Goal: Task Accomplishment & Management: Complete application form

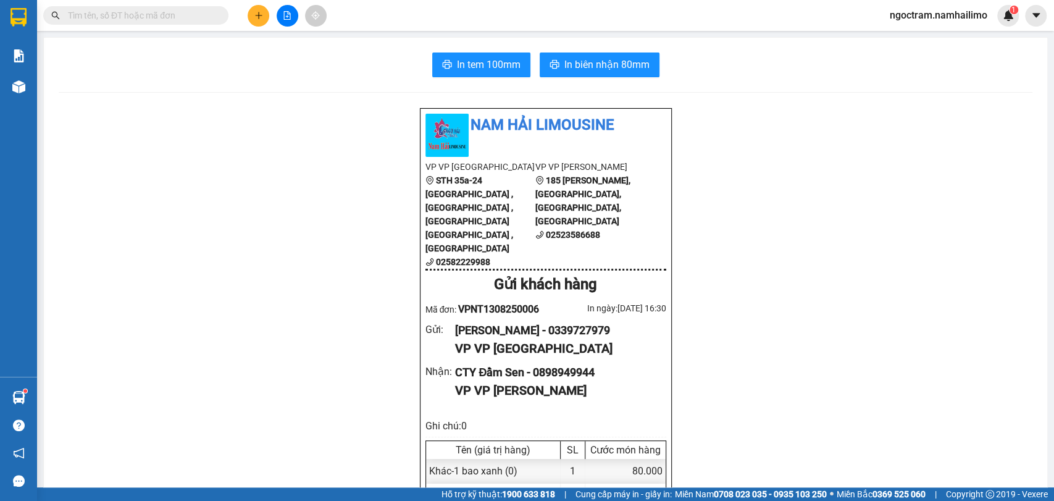
scroll to position [137, 0]
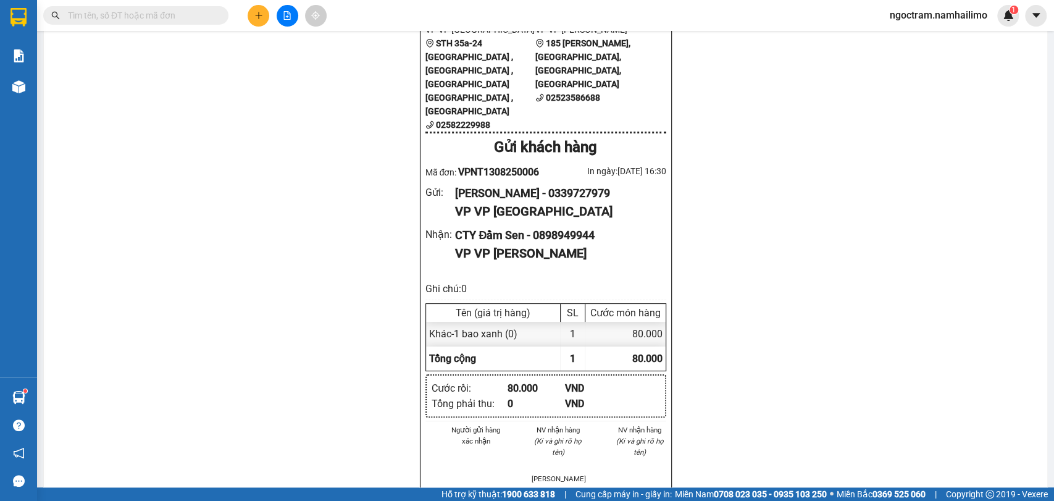
click at [254, 20] on button at bounding box center [259, 16] width 22 height 22
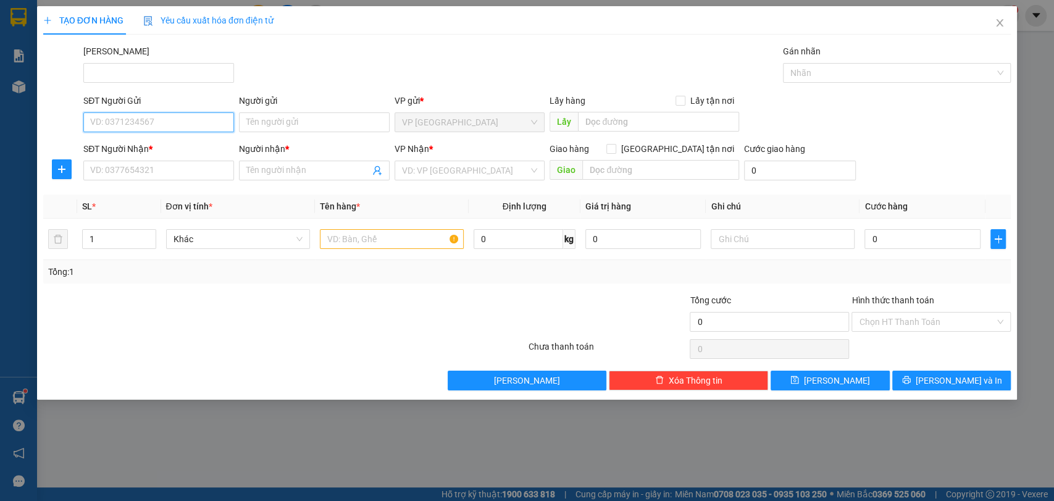
click at [203, 120] on input "SĐT Người Gửi" at bounding box center [158, 122] width 151 height 20
click at [199, 168] on input "SĐT Người Nhận *" at bounding box center [158, 171] width 151 height 20
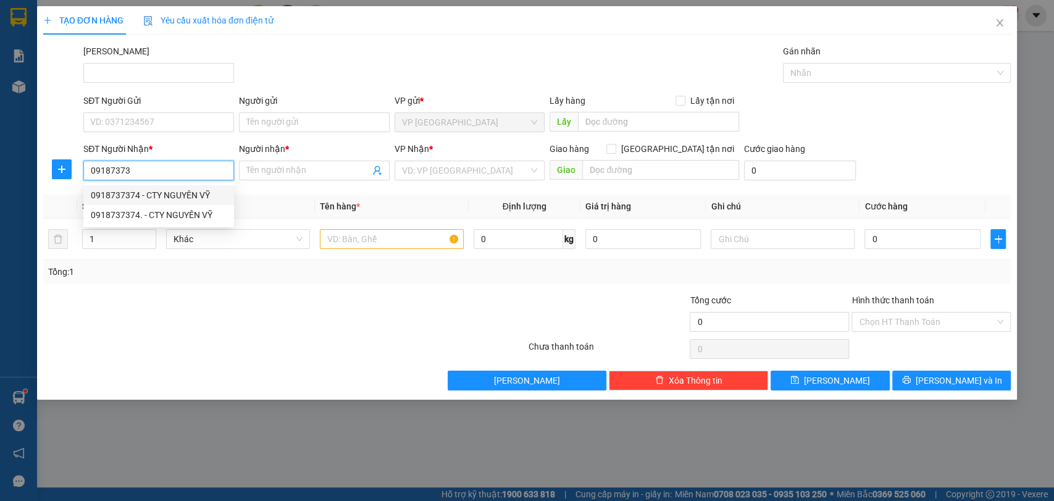
click at [191, 198] on div "0918737374 - CTY NGUYÊN VỸ" at bounding box center [159, 195] width 136 height 14
type input "0918737374"
type input "CTY NGUYÊN VỸ"
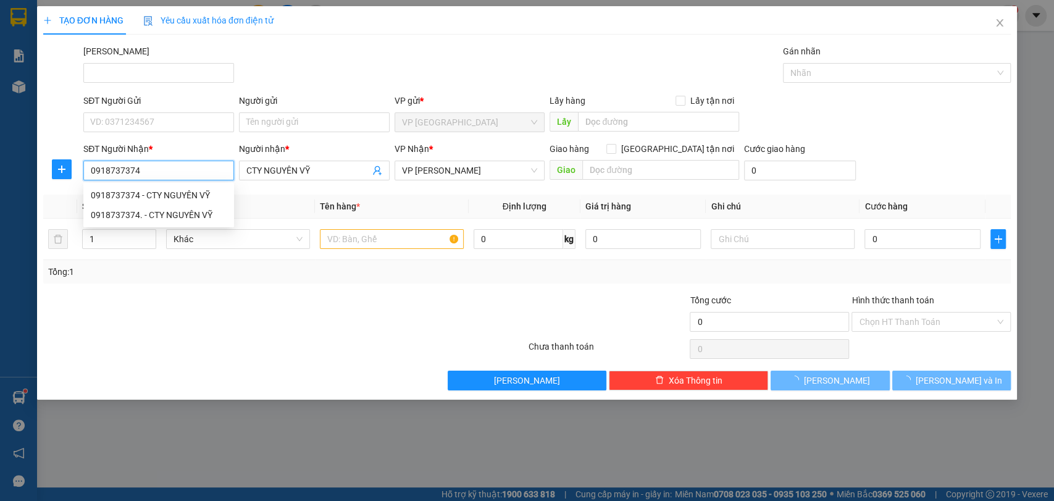
type input "40.000"
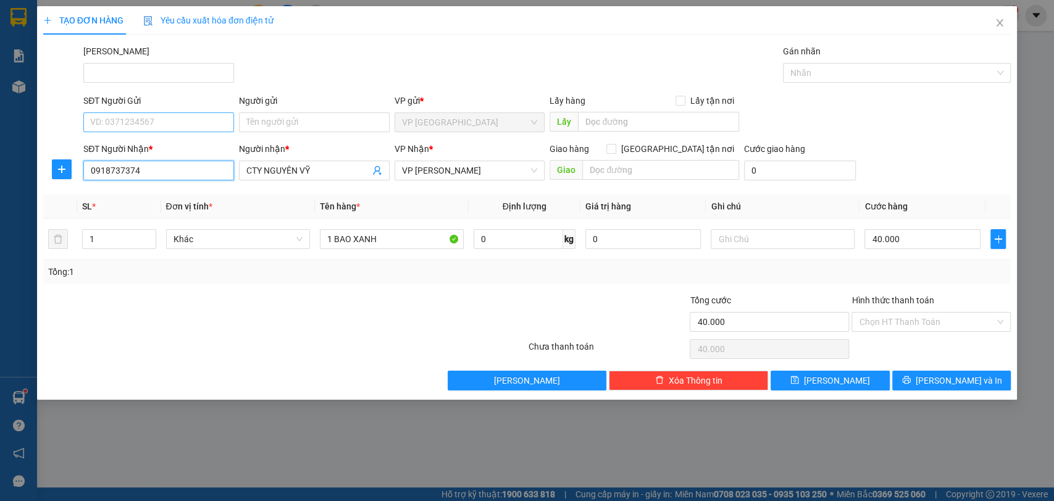
type input "0918737374"
click at [176, 120] on input "SĐT Người Gửi" at bounding box center [158, 122] width 151 height 20
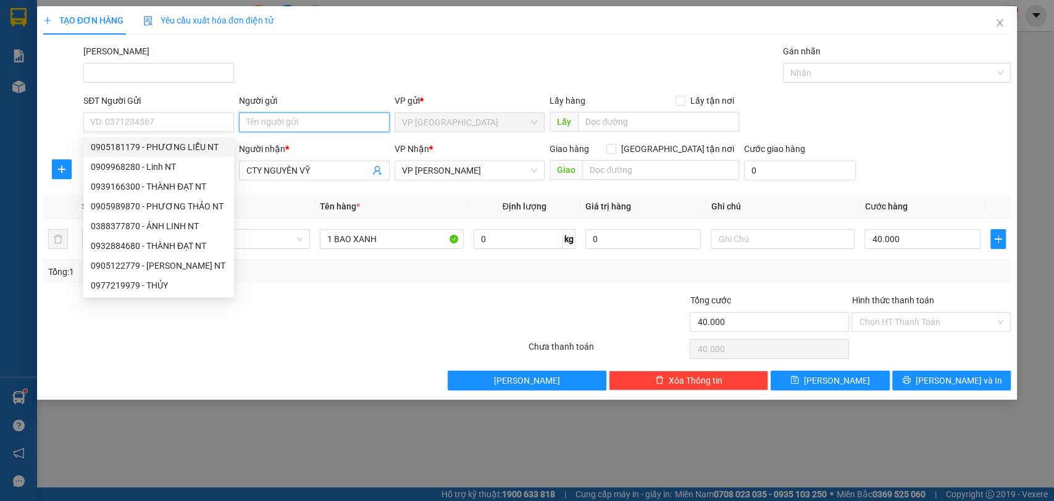
click at [328, 125] on input "Người gửi" at bounding box center [314, 122] width 151 height 20
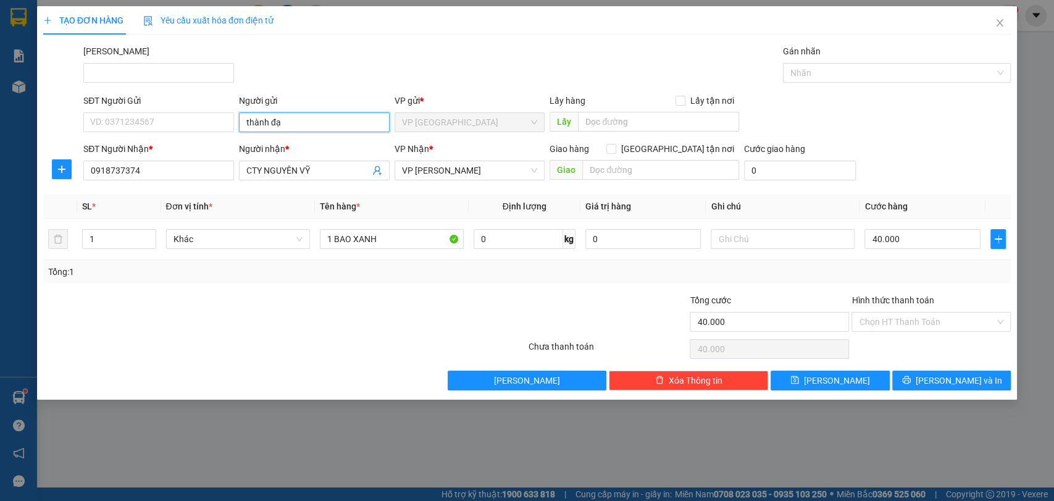
type input "thành đạt"
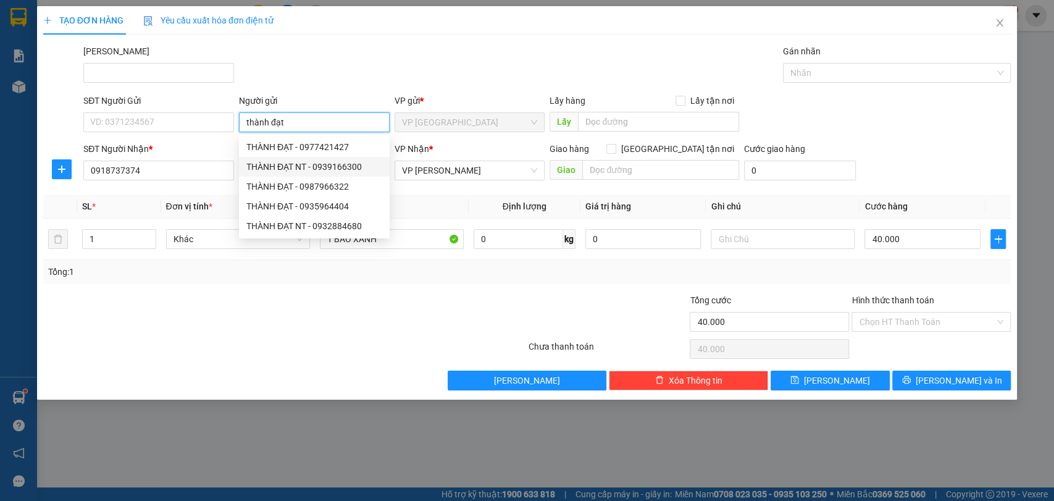
click at [354, 167] on div "THÀNH ĐẠT NT - 0939166300" at bounding box center [314, 167] width 136 height 14
type input "0939166300"
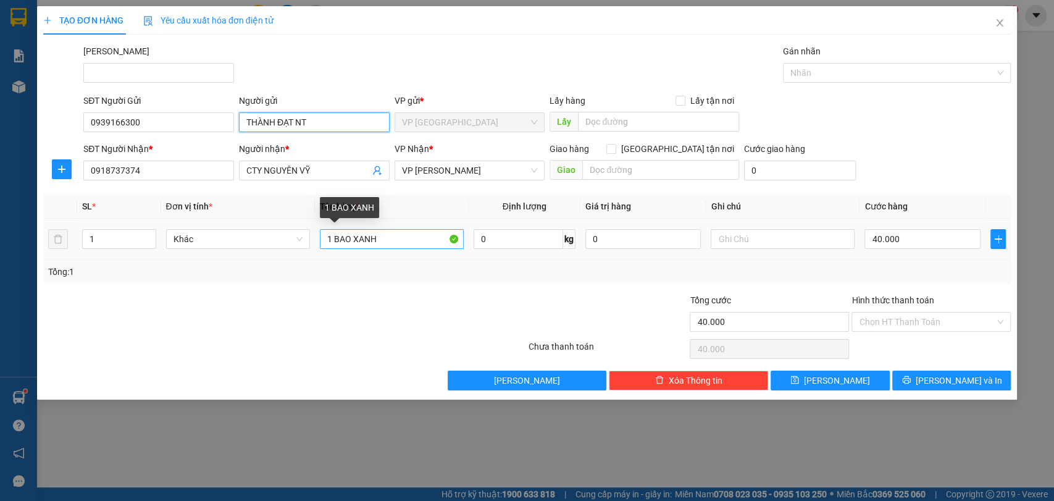
type input "THÀNH ĐẠT NT"
click at [391, 244] on input "1 BAO XANH" at bounding box center [392, 239] width 144 height 20
type input "1"
type input "1k đen"
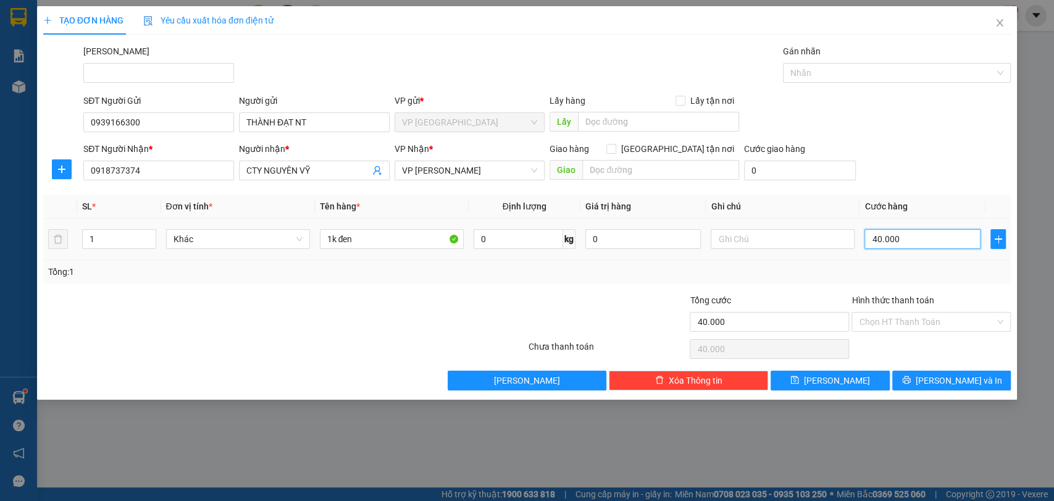
click at [894, 231] on input "40.000" at bounding box center [922, 239] width 116 height 20
type input "3"
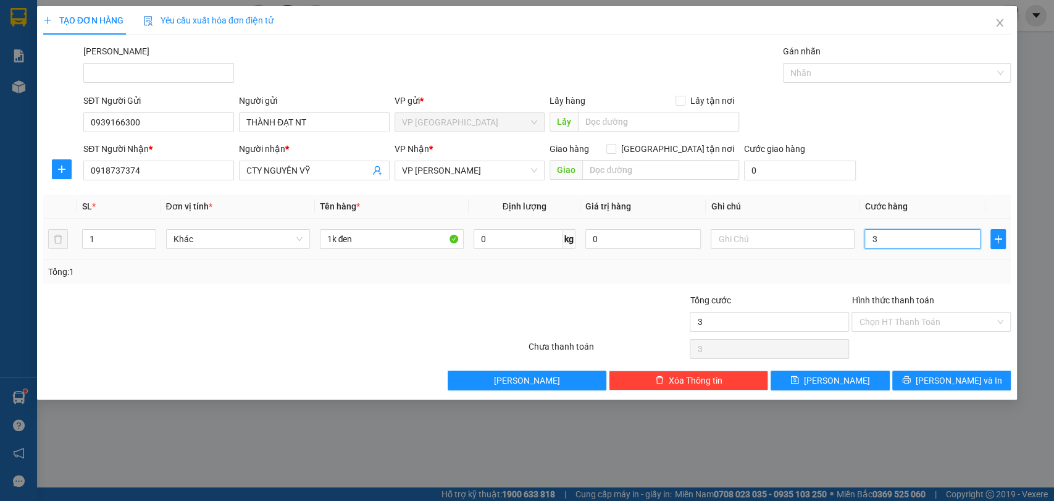
type input "30"
type input "300"
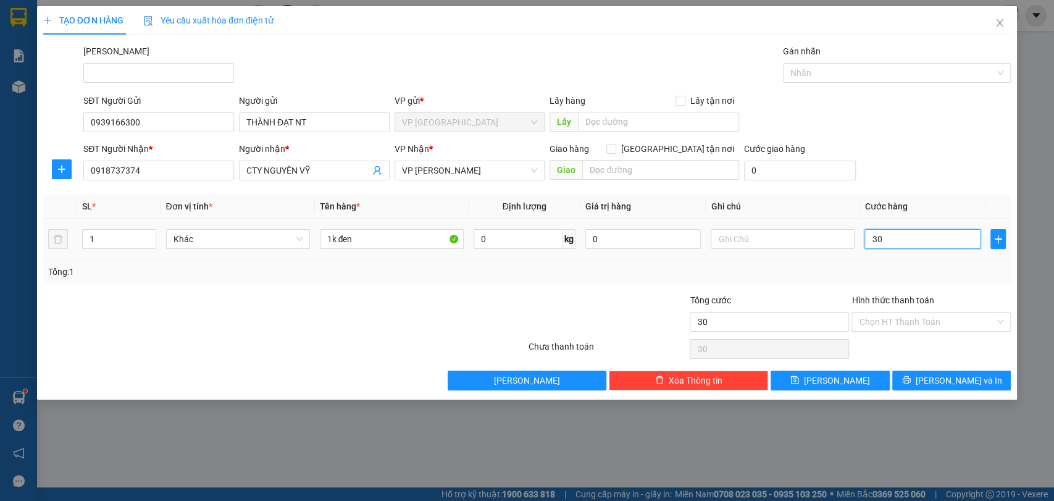
type input "300"
type input "3.000"
type input "30.000"
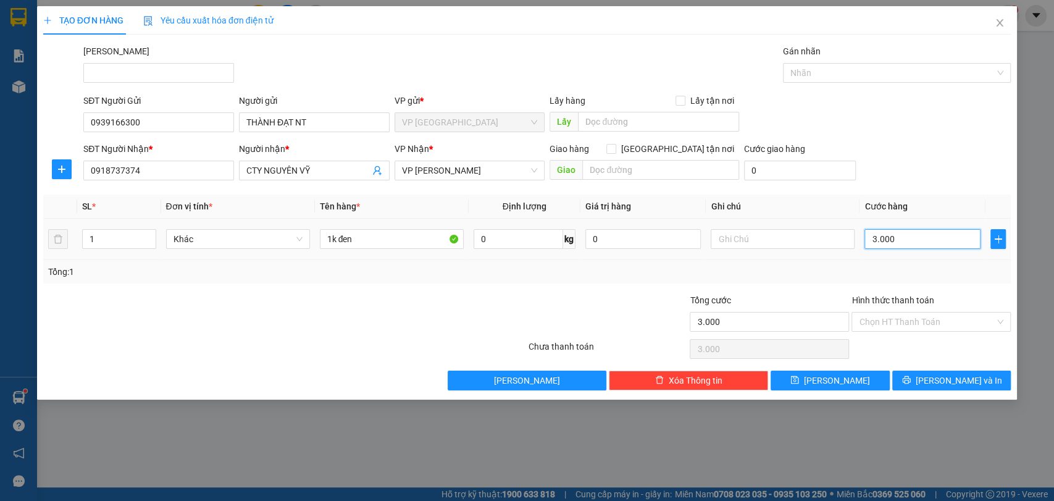
type input "30.000"
click at [947, 320] on input "Hình thức thanh toán" at bounding box center [927, 321] width 136 height 19
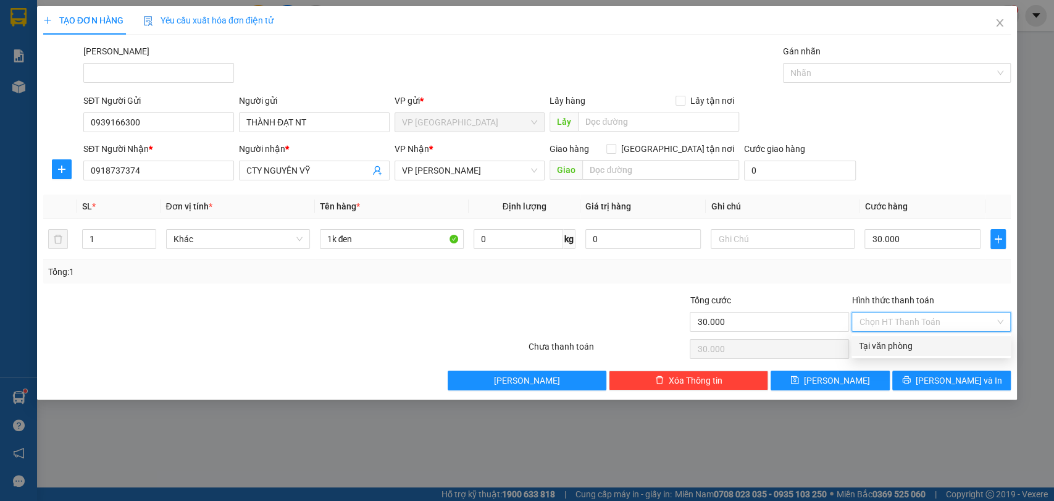
click at [936, 349] on div "Tại văn phòng" at bounding box center [931, 346] width 144 height 14
type input "0"
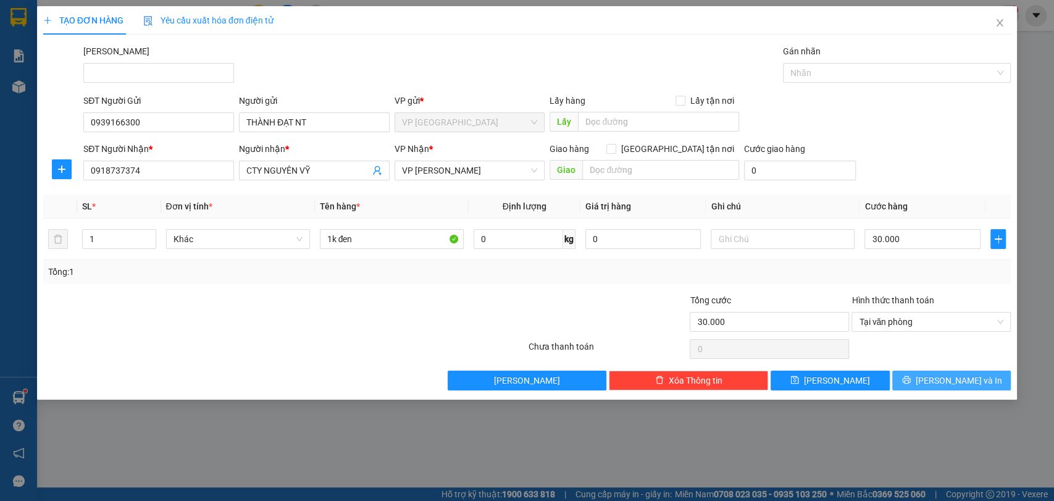
click at [955, 376] on span "[PERSON_NAME] và In" at bounding box center [959, 381] width 86 height 14
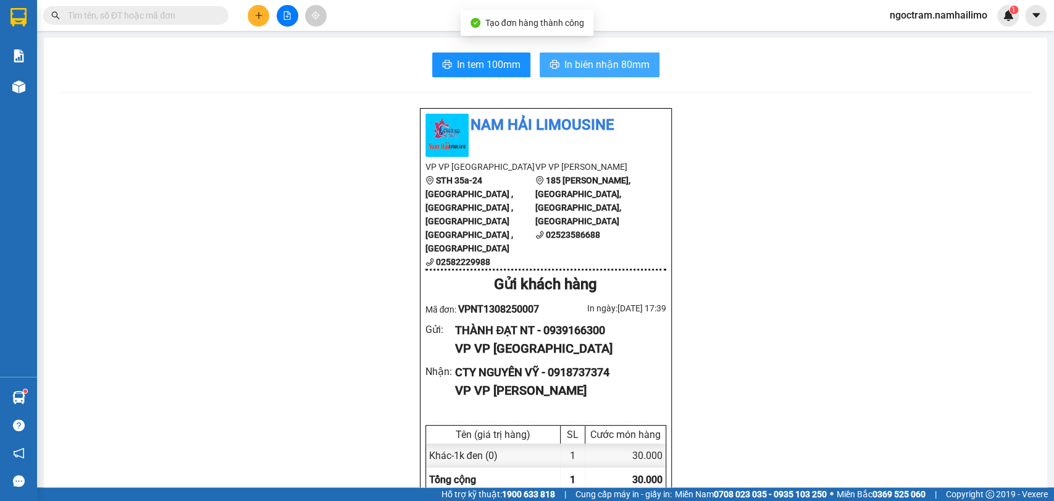
click at [627, 62] on span "In biên nhận 80mm" at bounding box center [606, 64] width 85 height 15
click at [258, 2] on div "Kết quả tìm kiếm ( 0 ) Bộ lọc No Data ngoctram.namhailimo 1" at bounding box center [527, 15] width 1054 height 31
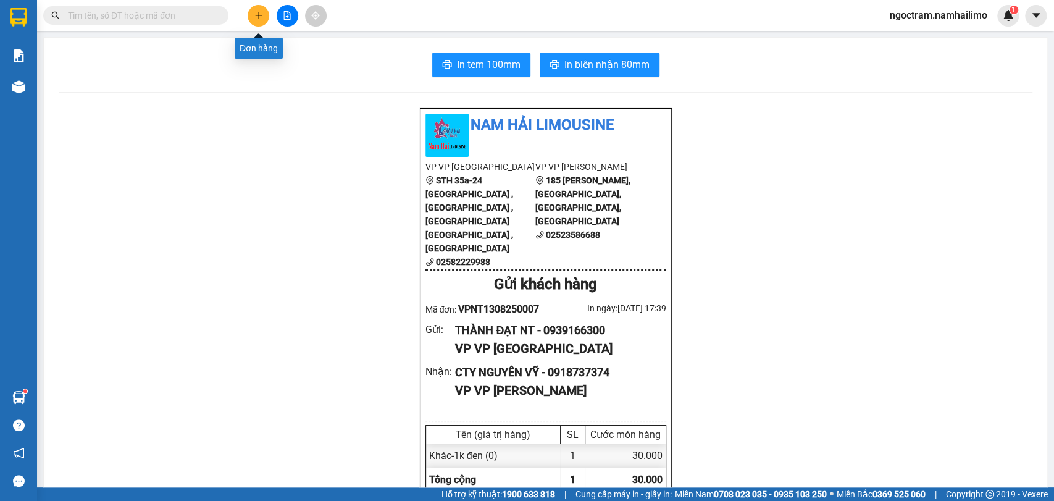
click at [259, 13] on icon "plus" at bounding box center [258, 15] width 9 height 9
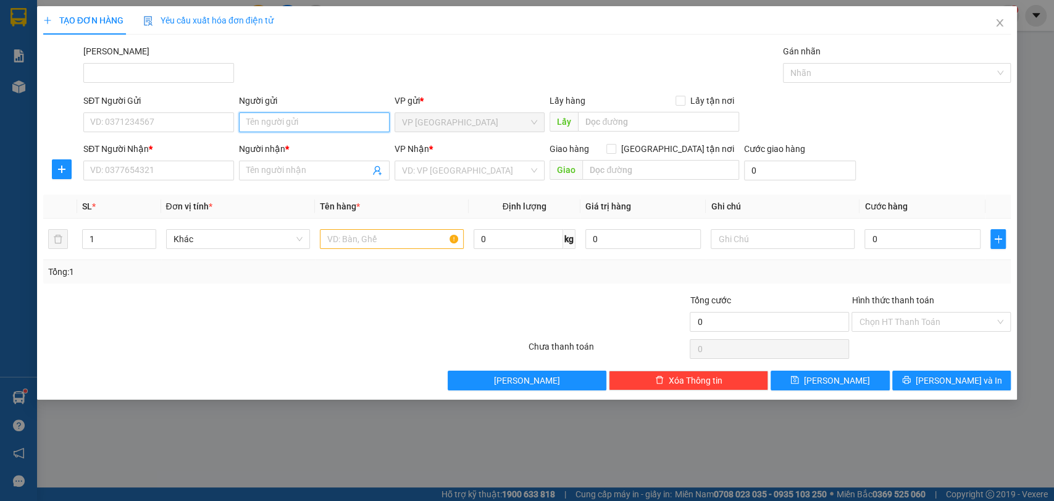
click at [261, 122] on input "Người gửi" at bounding box center [314, 122] width 151 height 20
type input "[PERSON_NAME]"
click at [301, 146] on div "[PERSON_NAME] - 0904455465" at bounding box center [314, 147] width 136 height 14
type input "0904455465"
type input "[PERSON_NAME]"
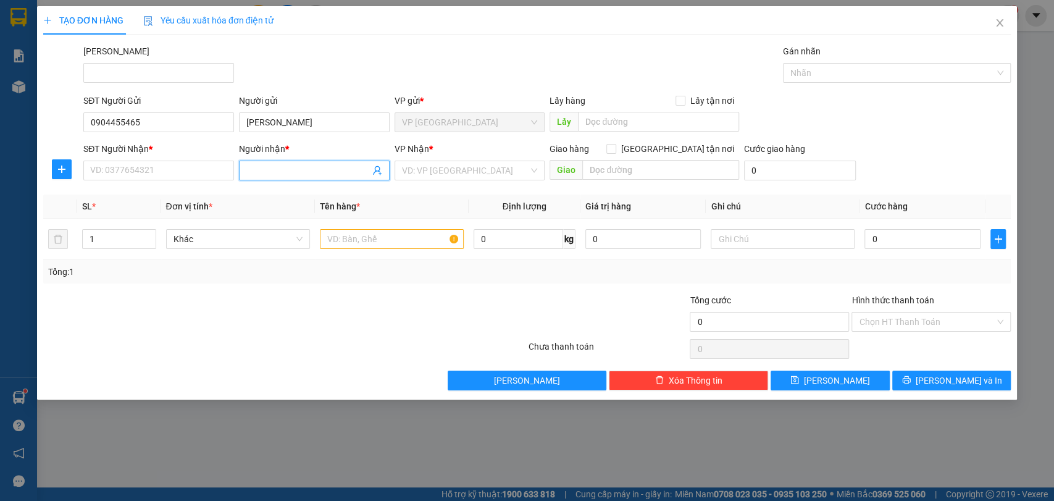
click at [301, 164] on input "Người nhận *" at bounding box center [307, 171] width 123 height 14
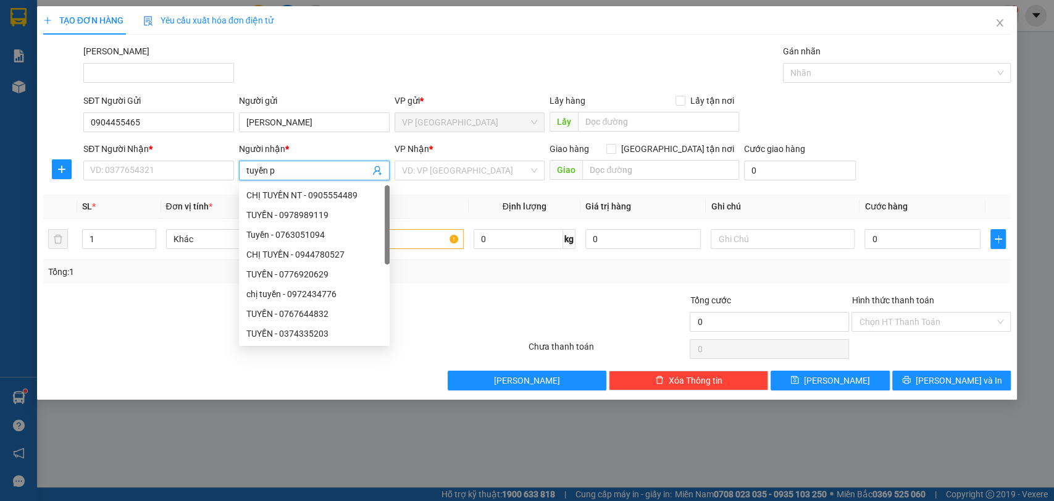
type input "tuyền pt"
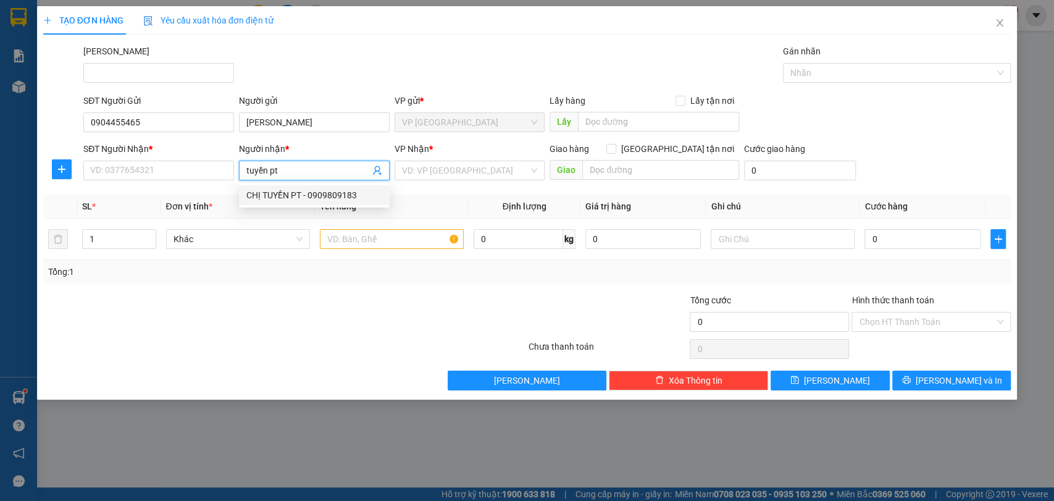
click at [326, 191] on div "CHỊ TUYỀN PT - 0909809183" at bounding box center [314, 195] width 136 height 14
type input "0909809183"
type input "CHỊ TUYỀN PT"
click at [438, 174] on input "search" at bounding box center [465, 170] width 127 height 19
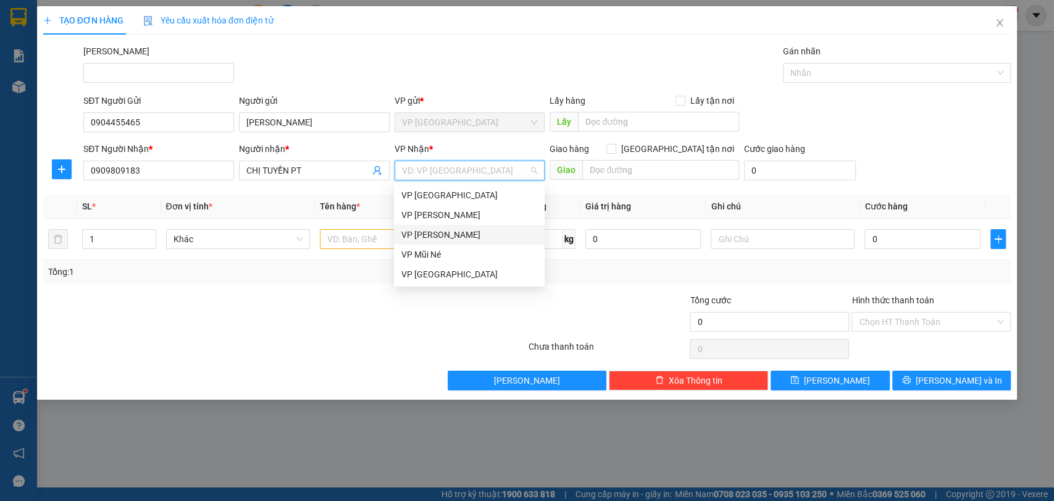
click at [479, 231] on div "VP [PERSON_NAME]" at bounding box center [469, 235] width 136 height 14
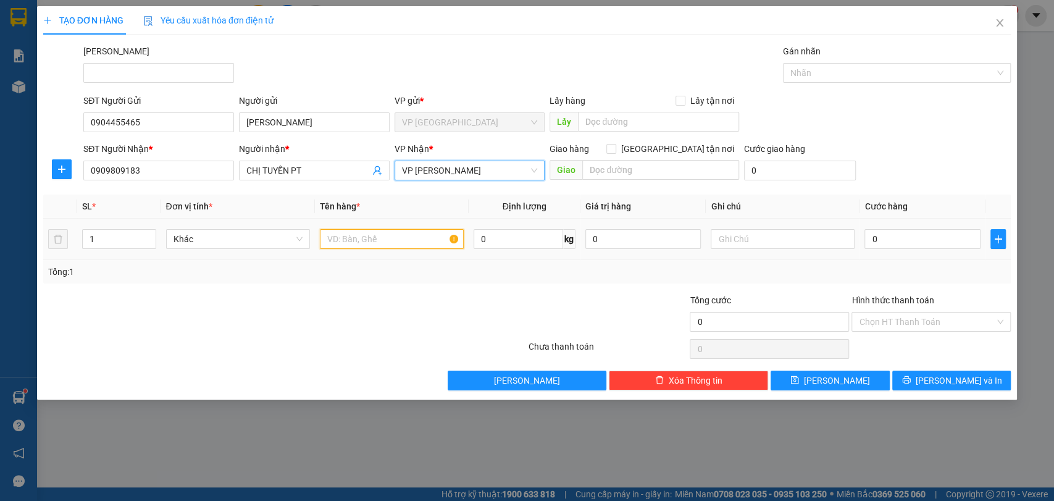
click at [375, 243] on input "text" at bounding box center [392, 239] width 144 height 20
type input "1 tg"
click at [929, 243] on input "0" at bounding box center [922, 239] width 116 height 20
type input "4"
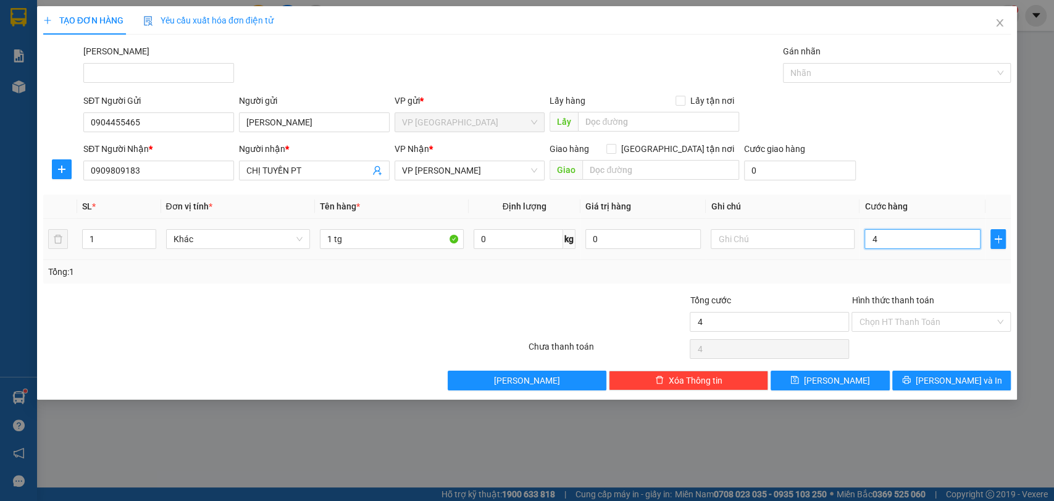
type input "4"
type input "40"
type input "400"
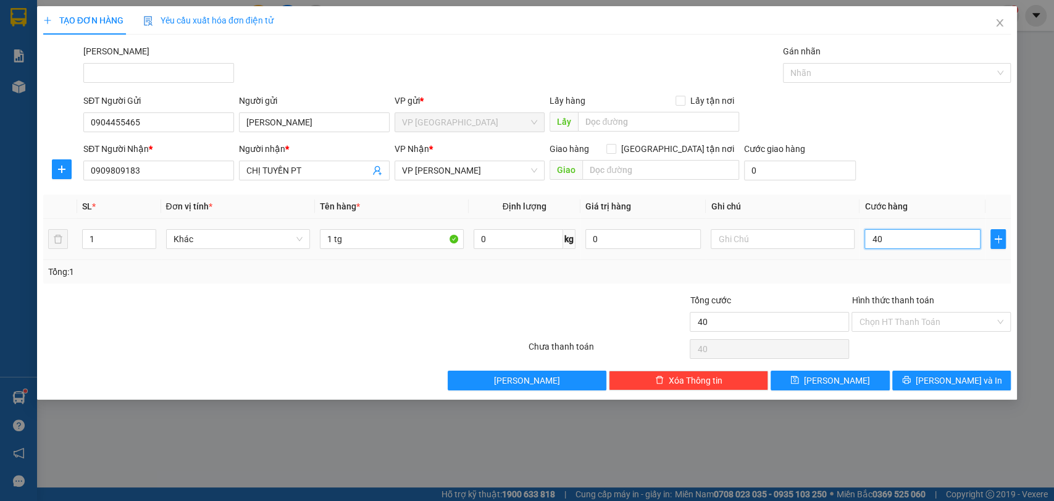
type input "400"
type input "4.000"
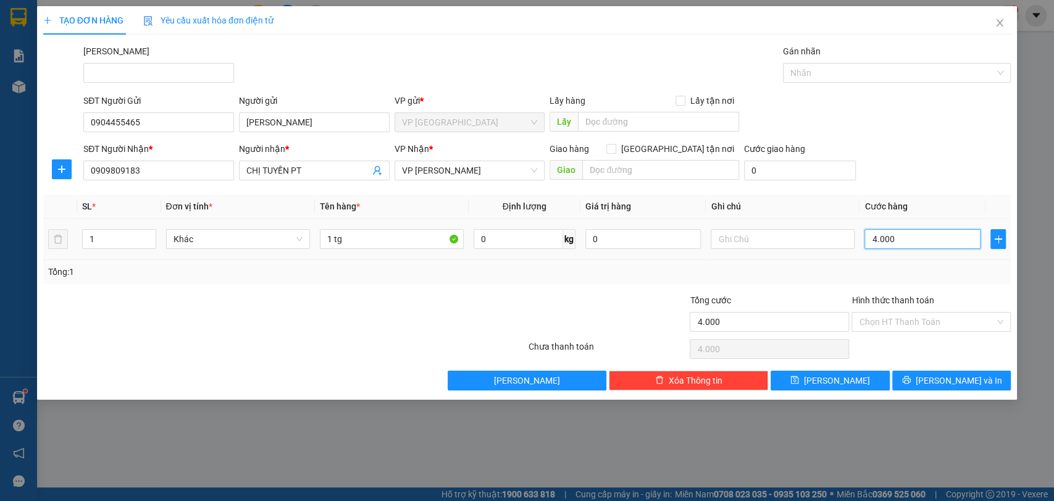
type input "40.000"
click at [973, 382] on span "[PERSON_NAME] và In" at bounding box center [959, 381] width 86 height 14
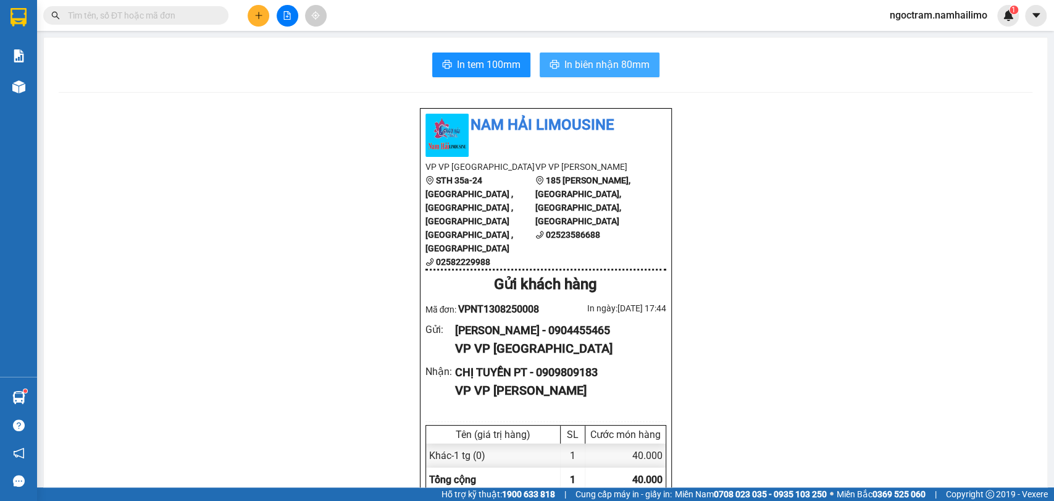
click at [638, 63] on span "In biên nhận 80mm" at bounding box center [606, 64] width 85 height 15
click at [206, 17] on input "text" at bounding box center [141, 16] width 146 height 14
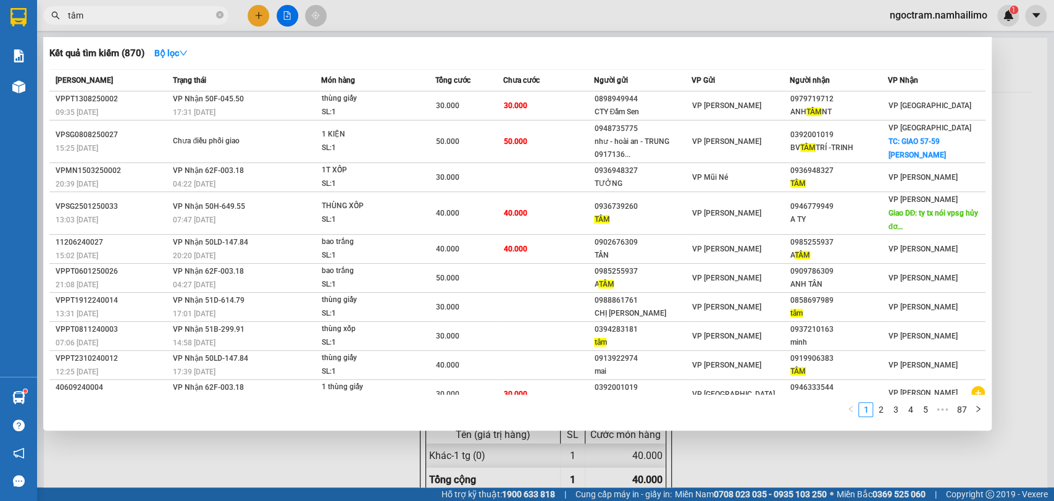
type input "tâm"
click at [1021, 195] on div at bounding box center [527, 250] width 1054 height 501
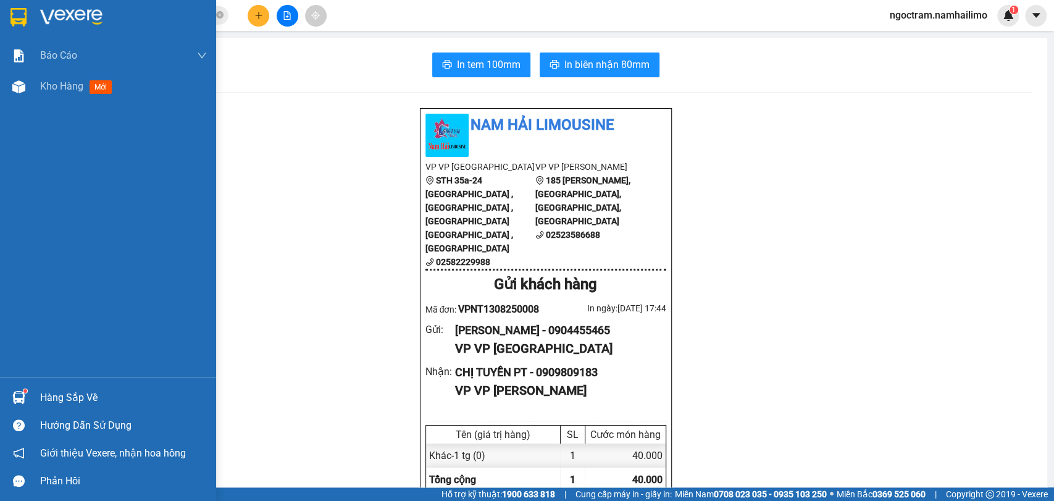
click at [23, 15] on img at bounding box center [18, 17] width 16 height 19
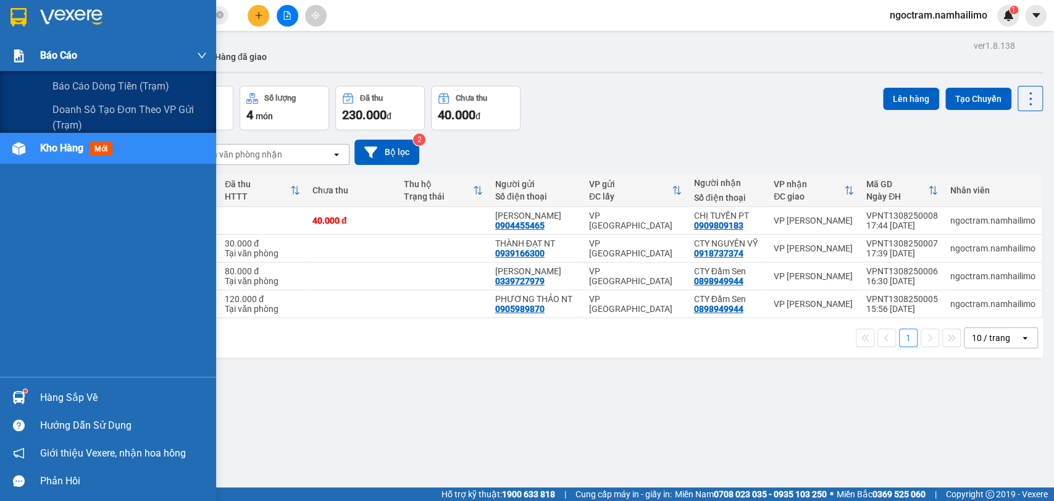
click at [54, 58] on span "Báo cáo" at bounding box center [58, 55] width 37 height 15
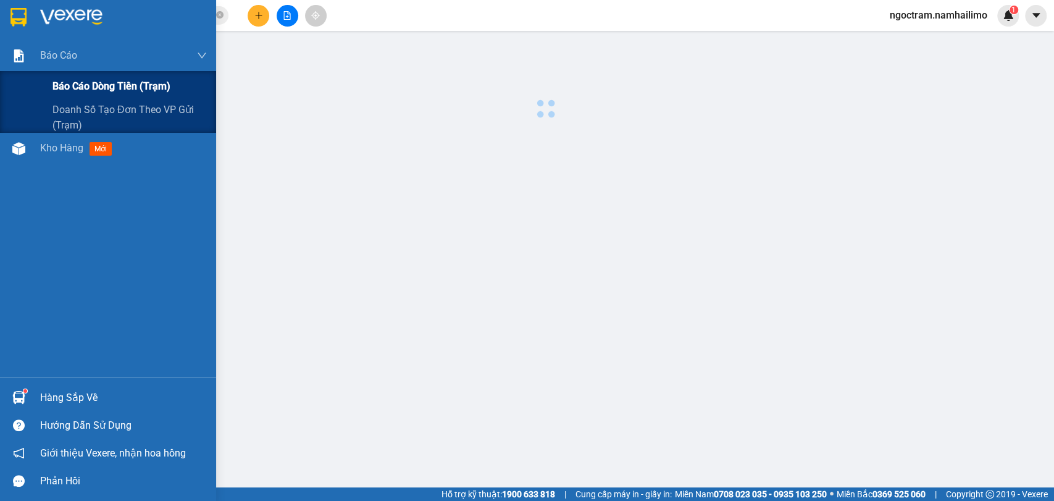
click at [123, 85] on span "Báo cáo dòng tiền (trạm)" at bounding box center [111, 85] width 118 height 15
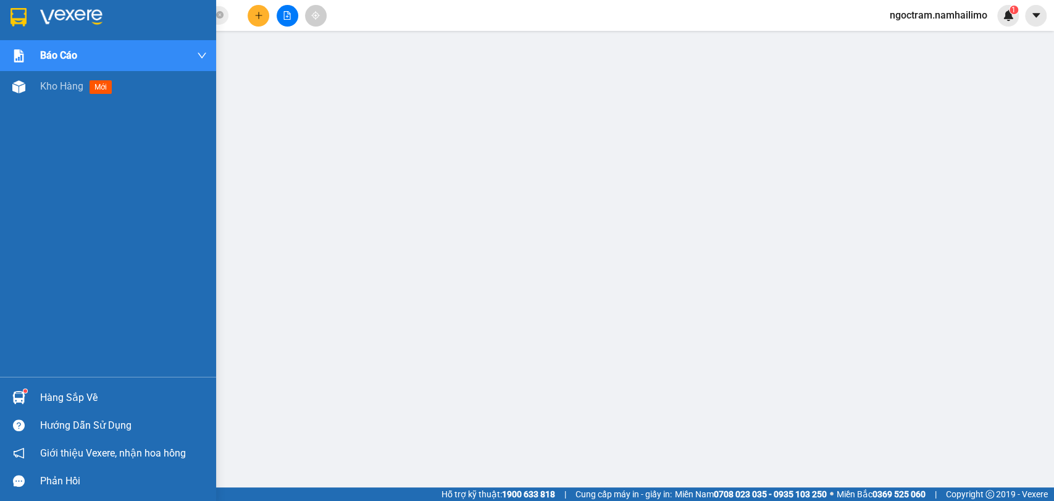
click at [41, 12] on img at bounding box center [71, 17] width 62 height 19
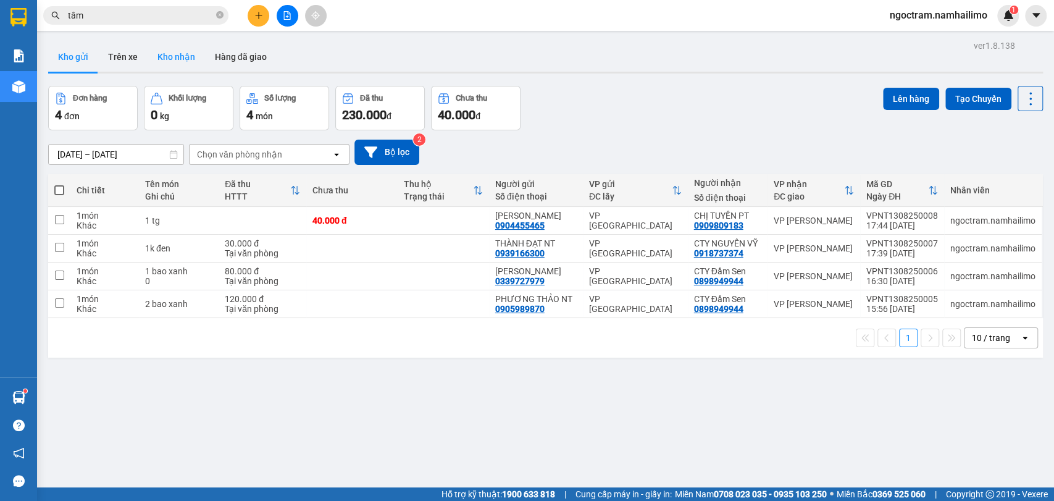
click at [169, 52] on button "Kho nhận" at bounding box center [176, 57] width 57 height 30
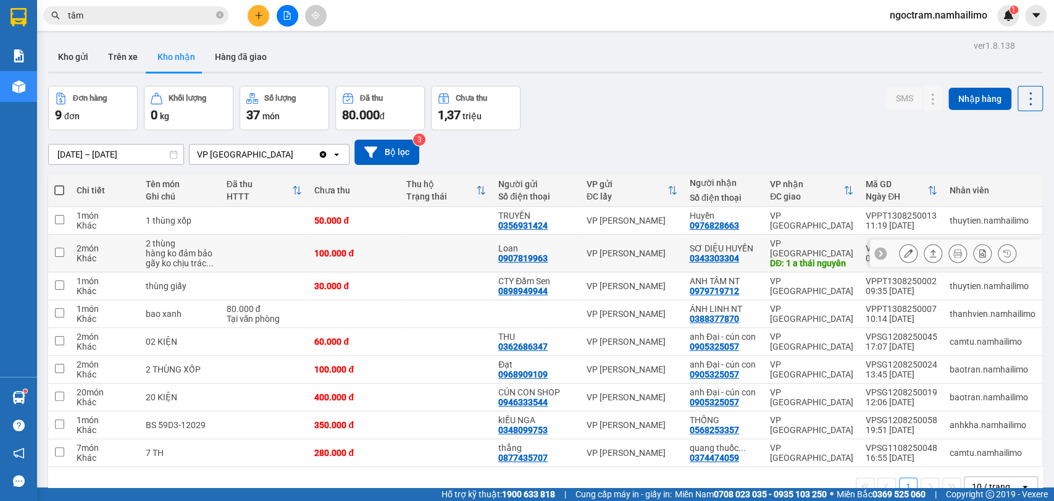
scroll to position [57, 0]
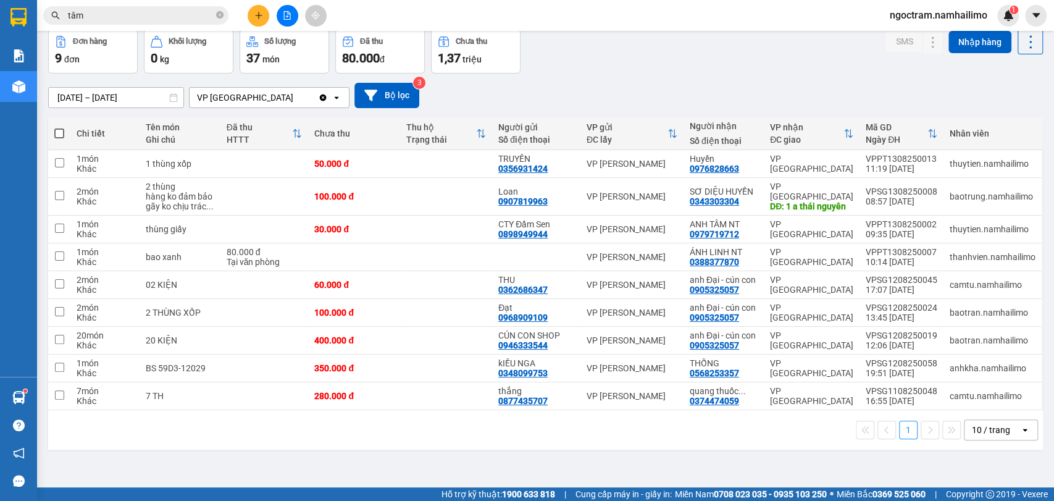
click at [899, 425] on button "1" at bounding box center [908, 430] width 19 height 19
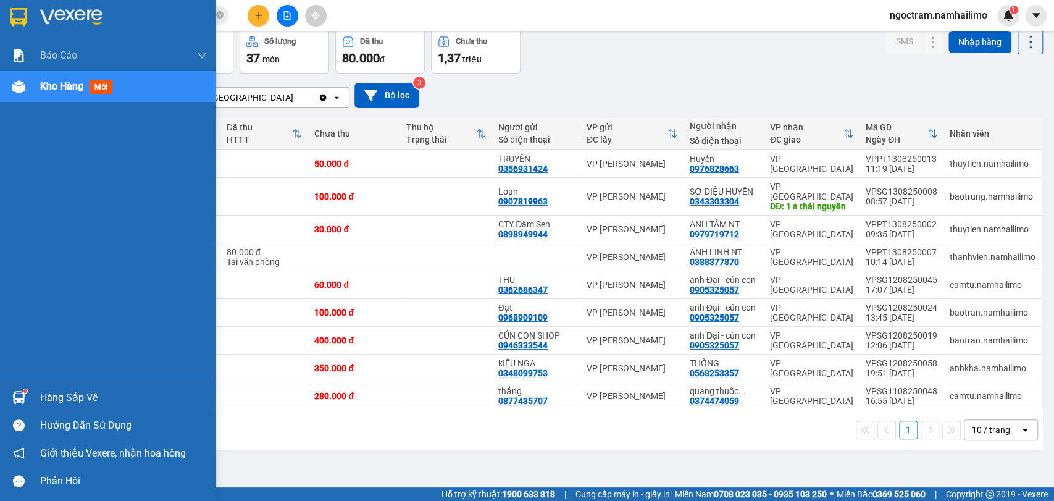
click at [30, 387] on div "Hàng sắp về" at bounding box center [108, 397] width 216 height 28
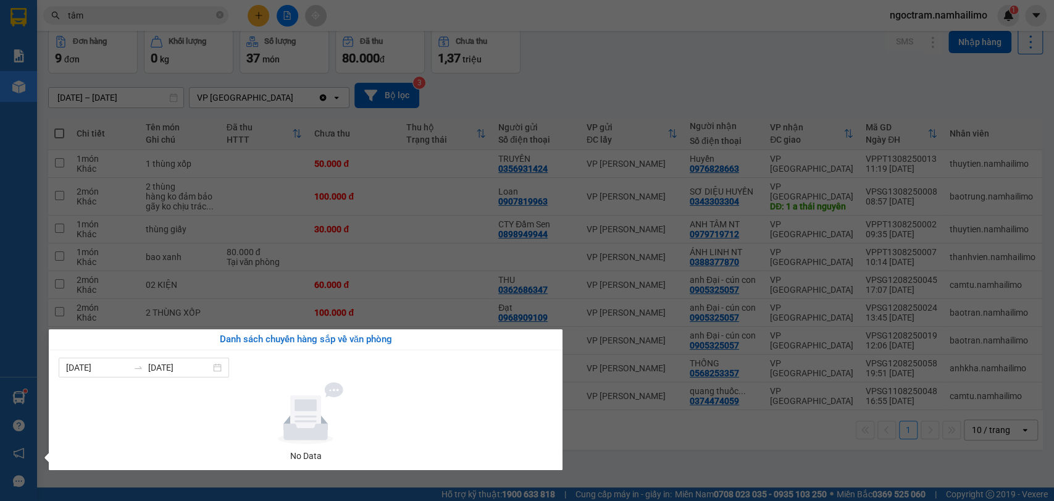
click at [189, 243] on section "Kết quả tìm kiếm ( 870 ) Bộ lọc Mã ĐH Trạng thái Món hàng Tổng cước Chưa cước N…" at bounding box center [527, 250] width 1054 height 501
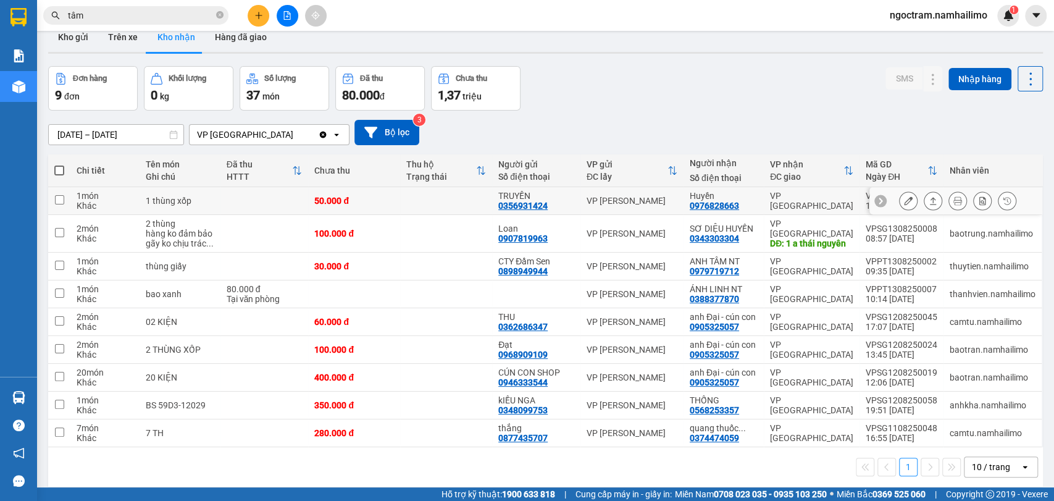
scroll to position [0, 0]
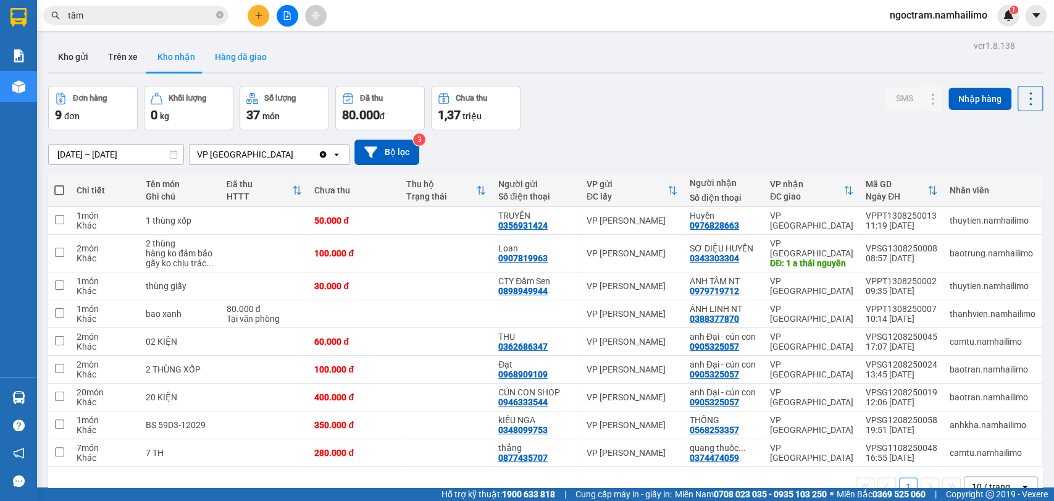
click at [257, 56] on button "Hàng đã giao" at bounding box center [241, 57] width 72 height 30
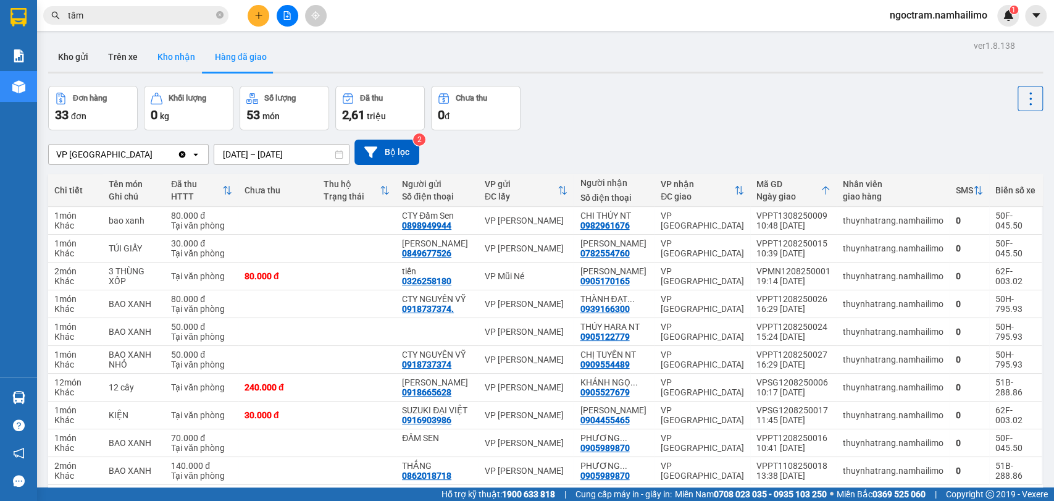
click at [178, 51] on button "Kho nhận" at bounding box center [176, 57] width 57 height 30
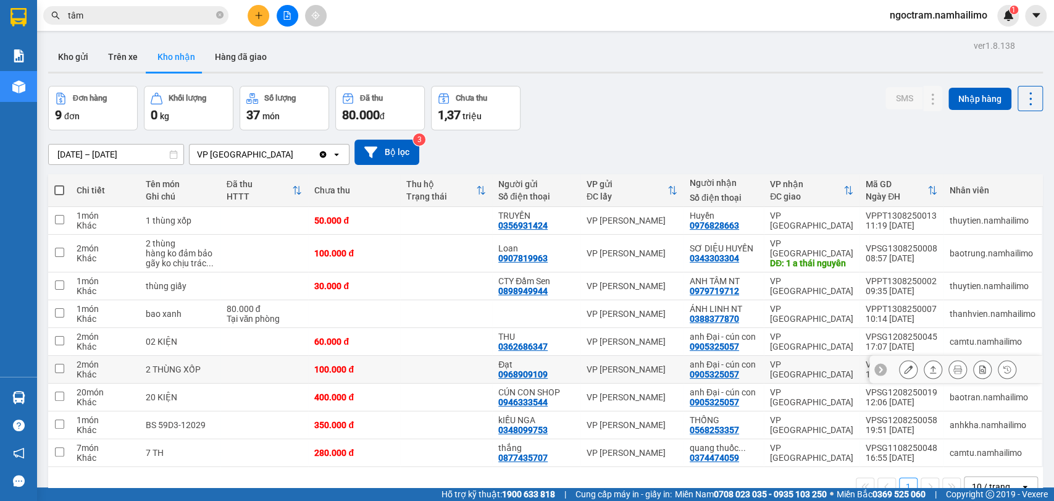
click at [290, 372] on td at bounding box center [264, 370] width 88 height 28
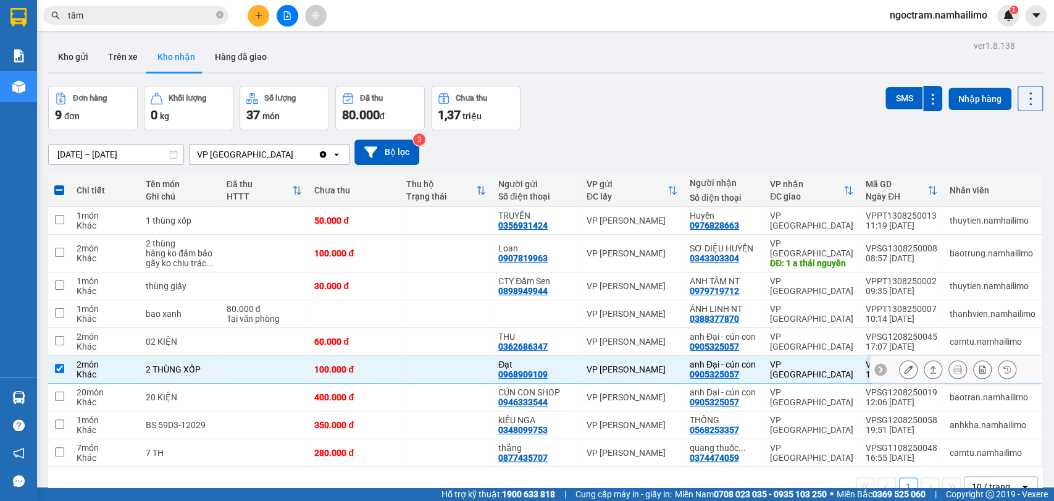
click at [290, 372] on td at bounding box center [264, 370] width 88 height 28
checkbox input "false"
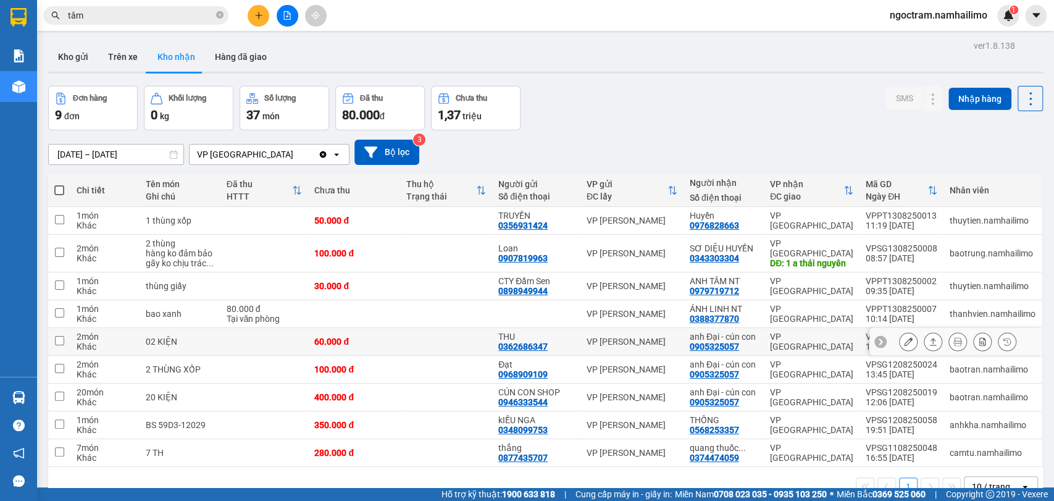
scroll to position [57, 0]
